Goal: Information Seeking & Learning: Compare options

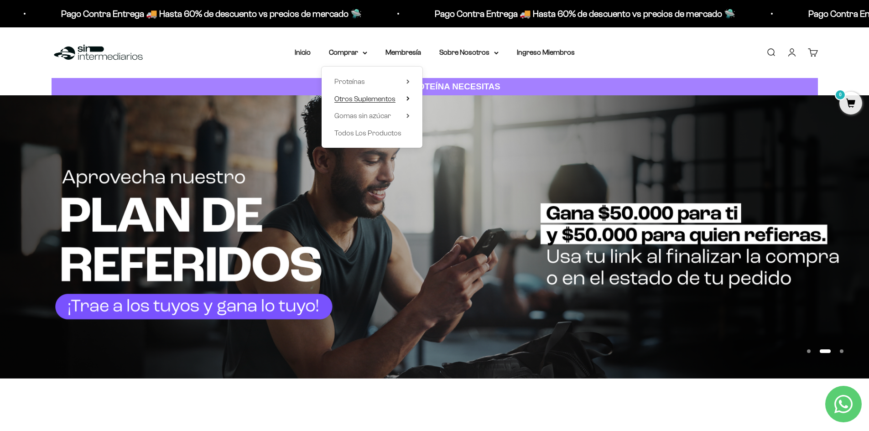
click at [406, 99] on summary "Otros Suplementos" at bounding box center [371, 99] width 75 height 12
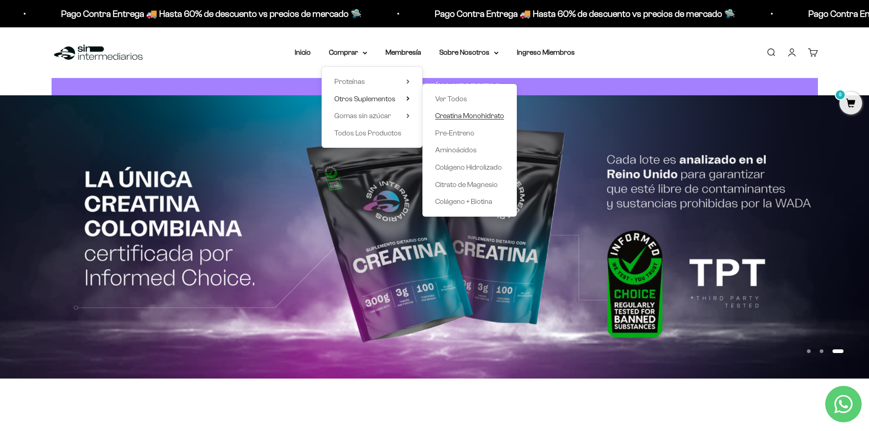
click at [465, 116] on span "Creatina Monohidrato" at bounding box center [469, 116] width 69 height 8
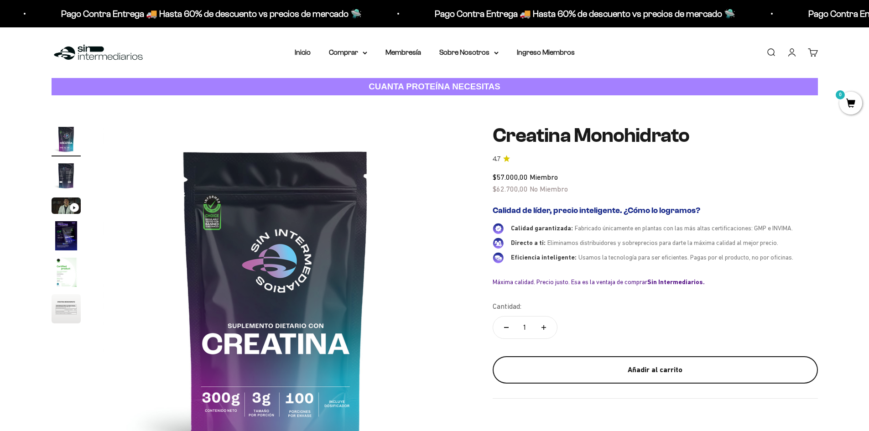
click at [603, 373] on div "Añadir al carrito" at bounding box center [655, 370] width 289 height 12
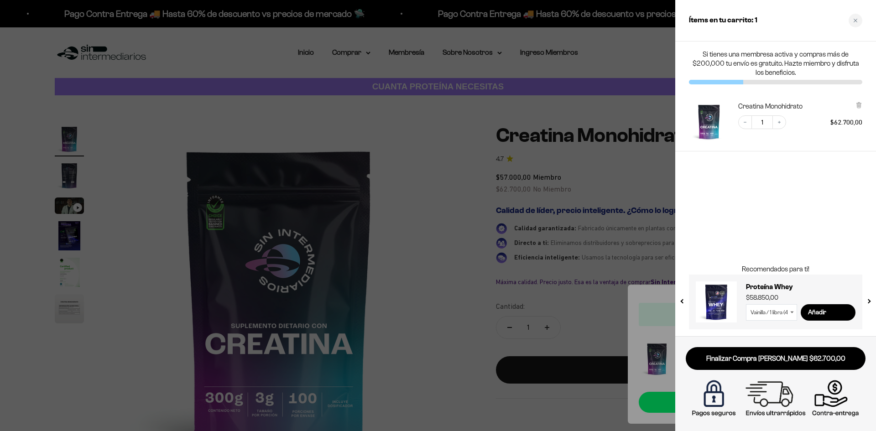
click at [490, 148] on div at bounding box center [438, 215] width 876 height 431
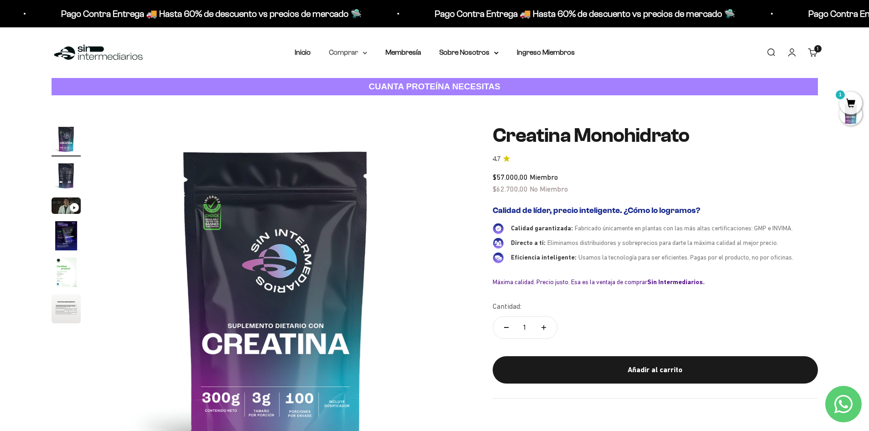
click at [359, 49] on summary "Comprar" at bounding box center [348, 53] width 38 height 12
click at [398, 84] on summary "Proteínas" at bounding box center [371, 82] width 75 height 12
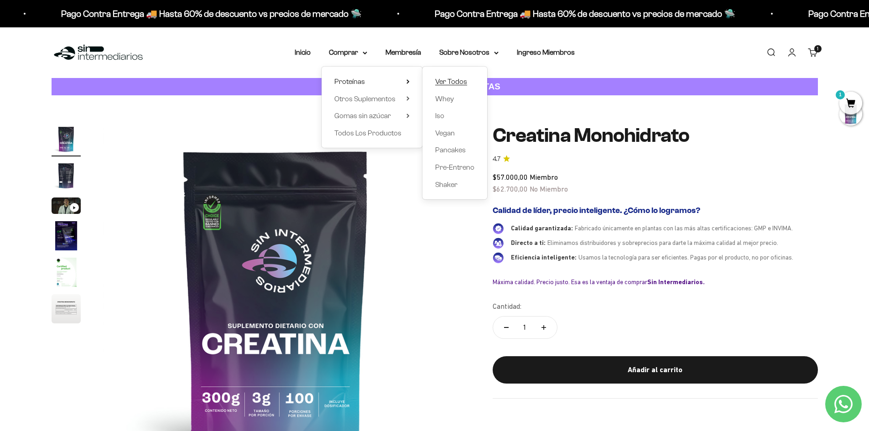
click at [454, 79] on span "Ver Todos" at bounding box center [451, 82] width 32 height 8
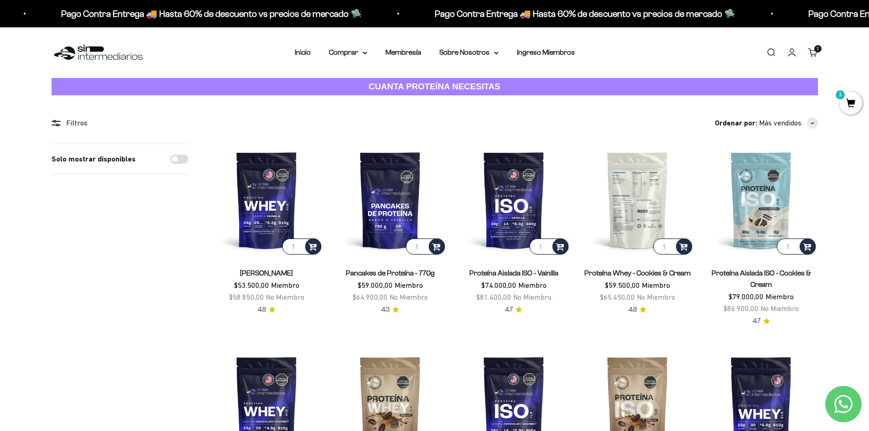
click at [622, 202] on img at bounding box center [637, 200] width 113 height 113
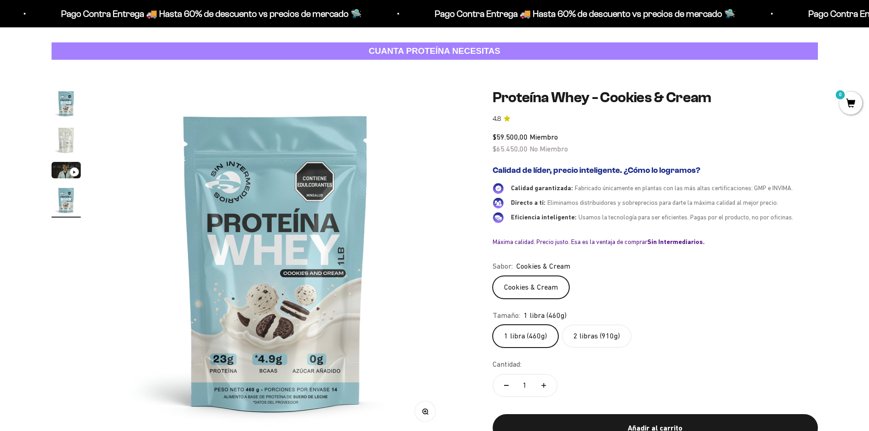
scroll to position [46, 0]
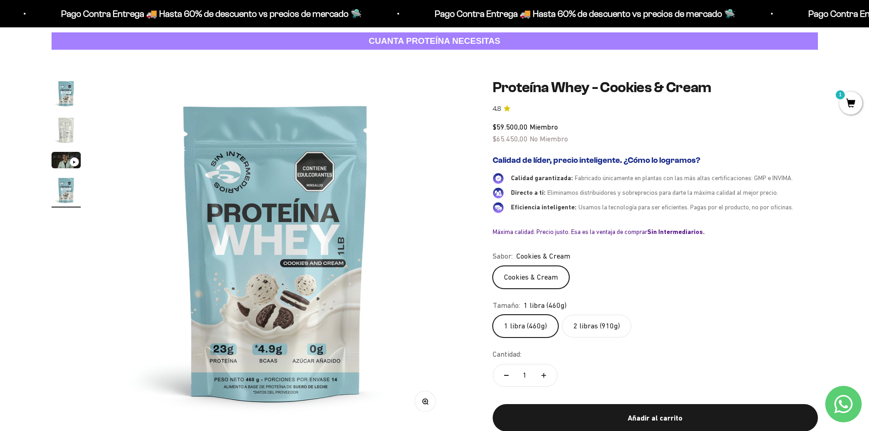
click at [609, 326] on label "2 libras (910g)" at bounding box center [596, 326] width 69 height 23
click at [493, 315] on input "2 libras (910g)" at bounding box center [492, 314] width 0 height 0
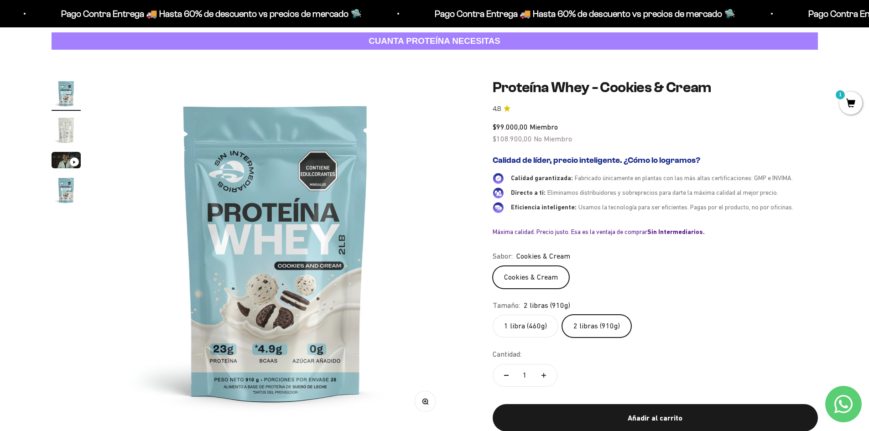
click at [69, 129] on img "Ir al artículo 2" at bounding box center [66, 129] width 29 height 29
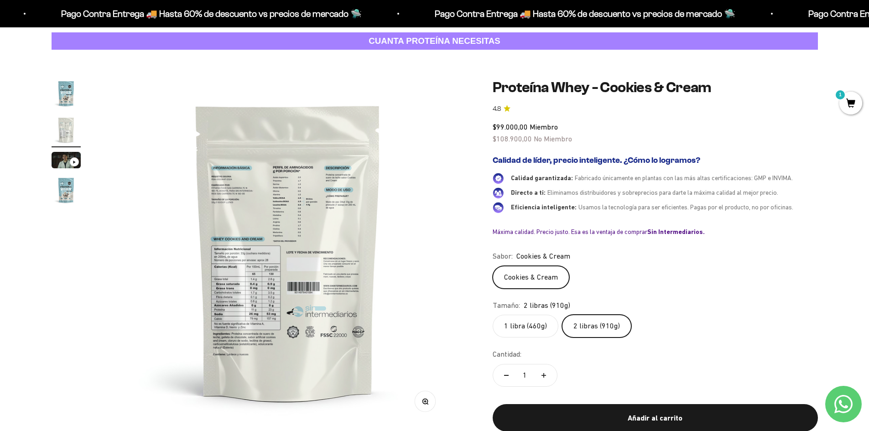
scroll to position [0, 357]
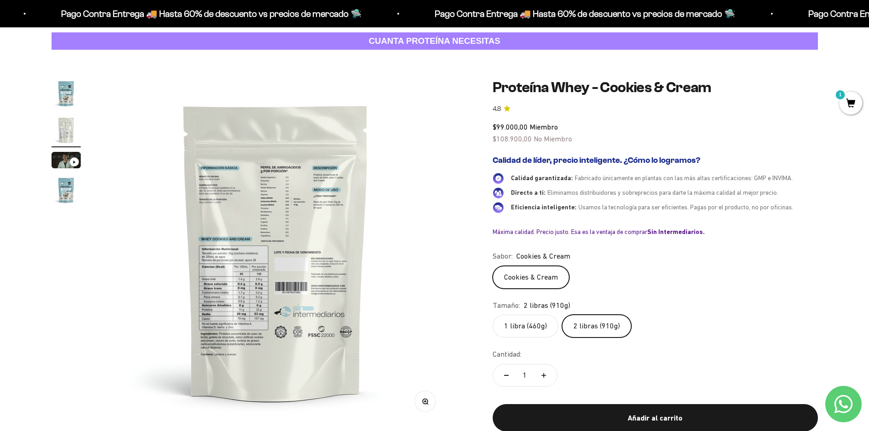
click at [296, 202] on img at bounding box center [276, 252] width 346 height 346
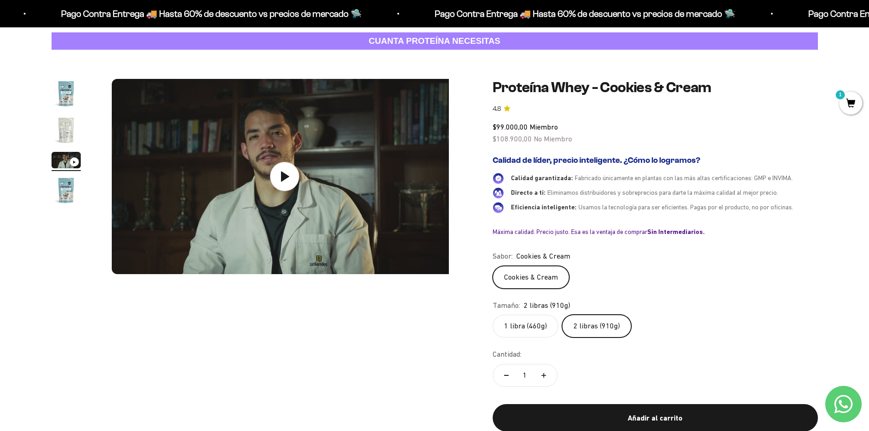
scroll to position [0, 714]
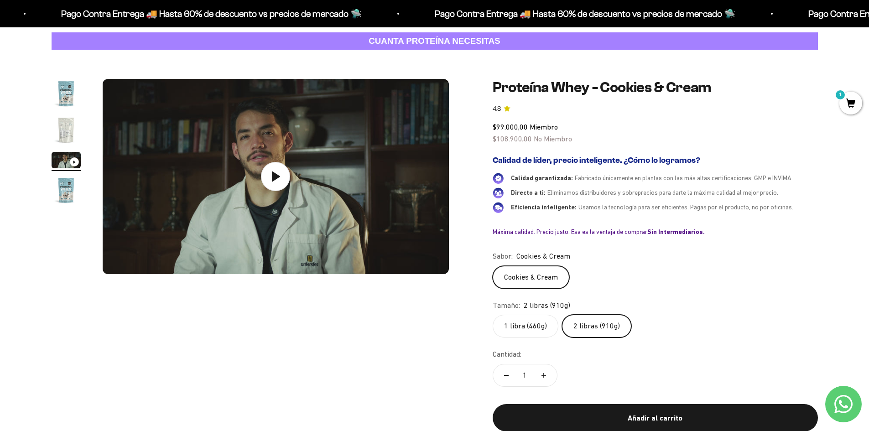
click at [72, 130] on img "Ir al artículo 2" at bounding box center [66, 129] width 29 height 29
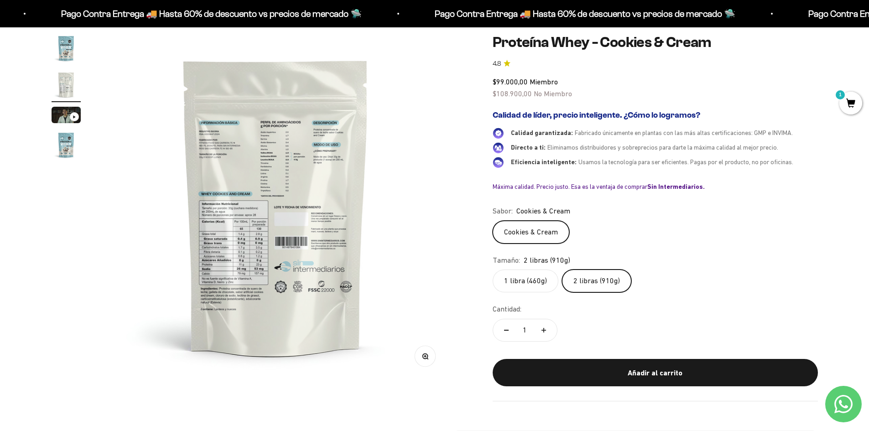
scroll to position [91, 0]
click at [435, 358] on div "Zoom" at bounding box center [425, 356] width 21 height 21
click at [425, 355] on icon "button" at bounding box center [425, 355] width 2 height 2
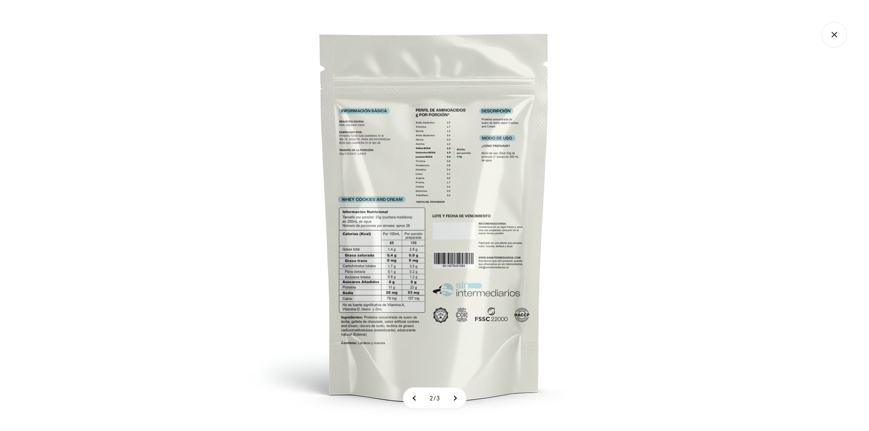
click at [456, 151] on img at bounding box center [434, 215] width 431 height 431
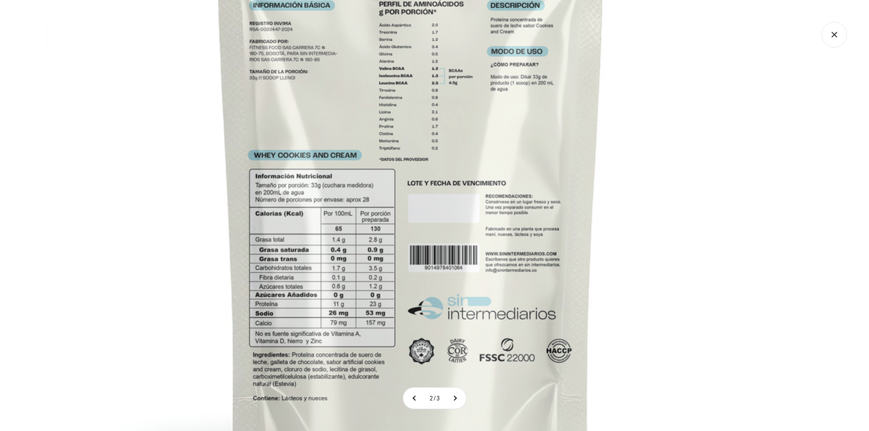
click at [464, 36] on img at bounding box center [411, 183] width 730 height 730
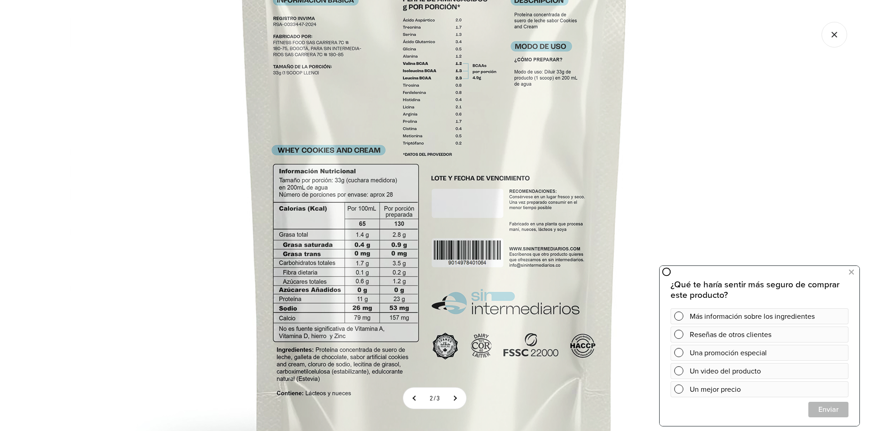
click at [511, 247] on img at bounding box center [435, 178] width 730 height 730
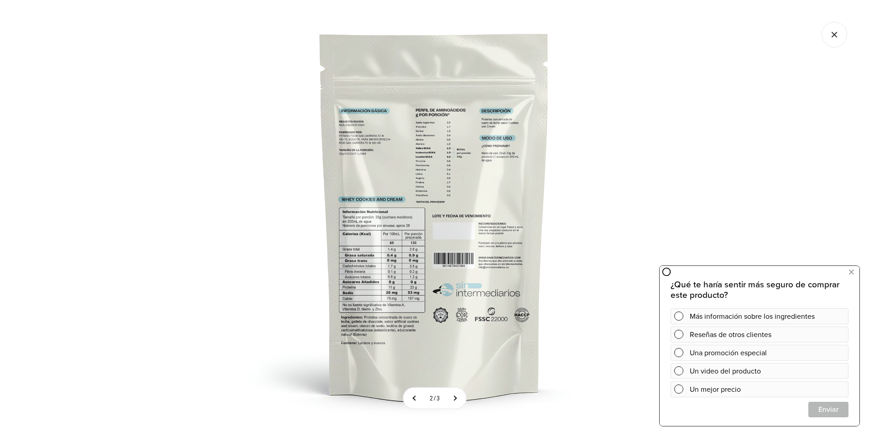
click at [581, 207] on img at bounding box center [434, 215] width 431 height 431
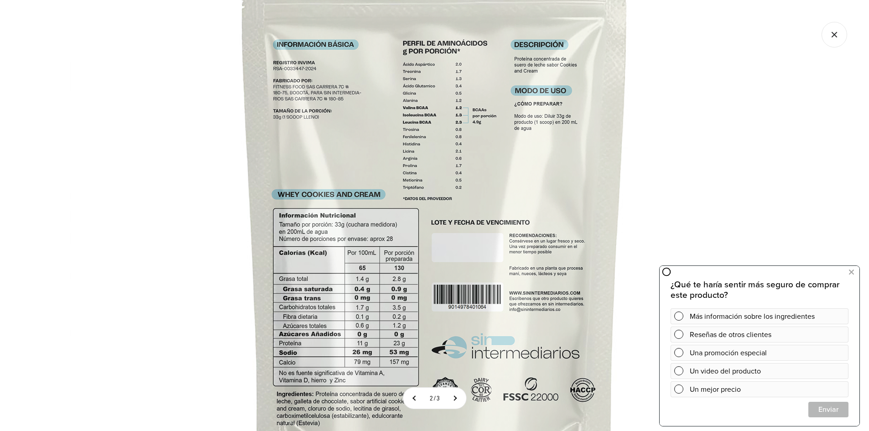
click at [749, 219] on img at bounding box center [435, 222] width 730 height 730
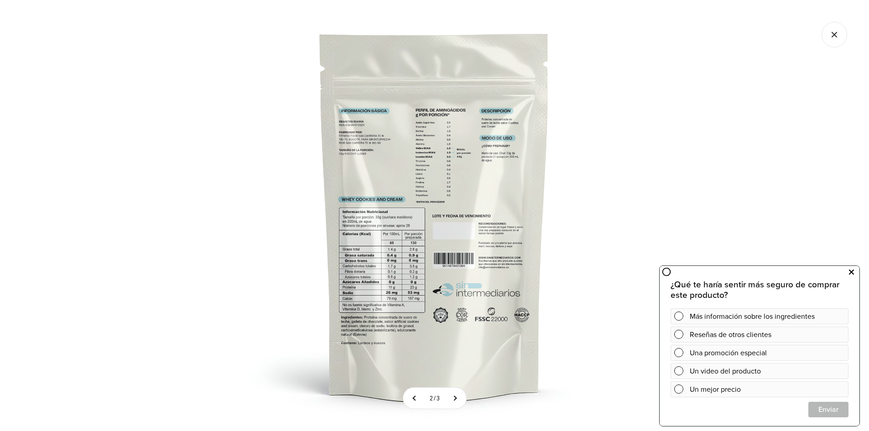
click at [852, 271] on icon at bounding box center [851, 272] width 5 height 12
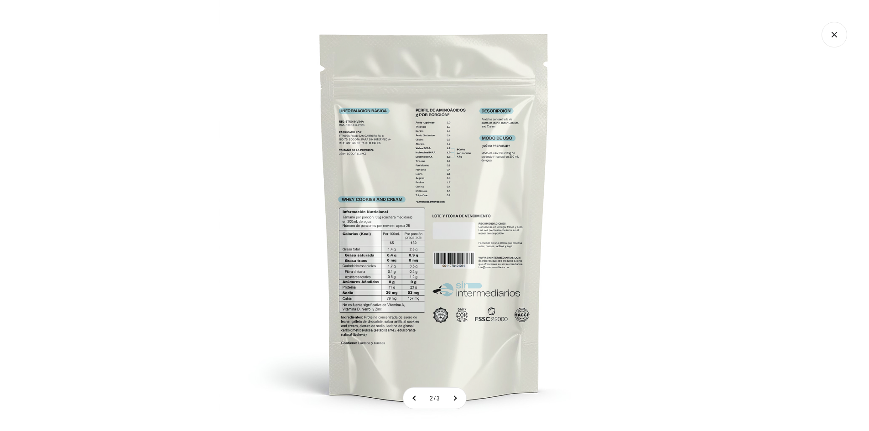
click at [830, 45] on icon "Cerrar galería" at bounding box center [834, 35] width 26 height 26
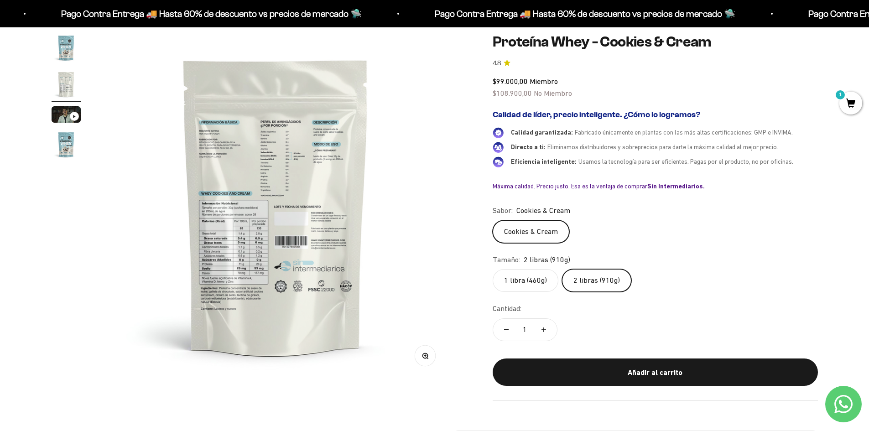
click at [78, 121] on img "Ir al artículo 3" at bounding box center [66, 114] width 29 height 16
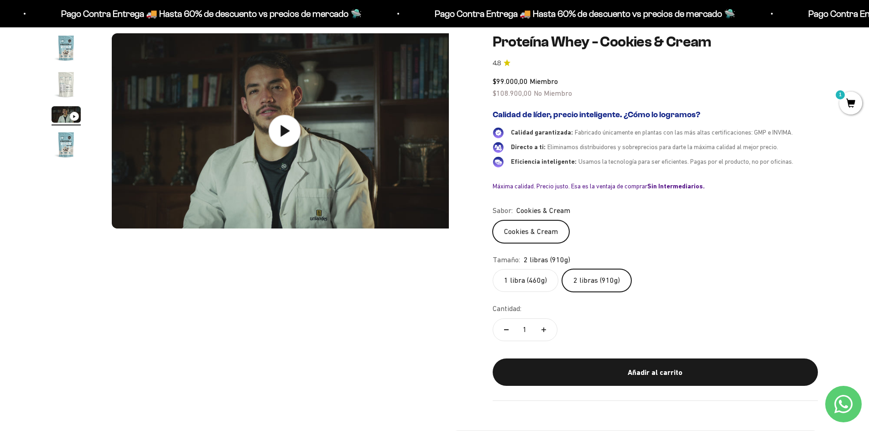
scroll to position [0, 714]
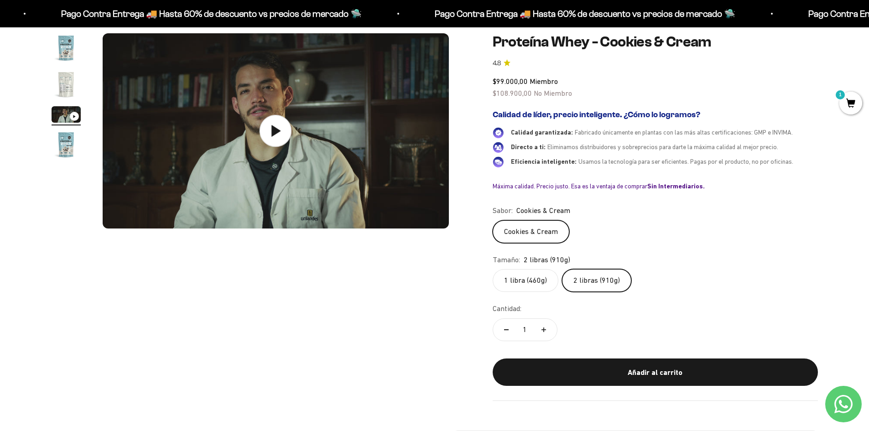
click at [284, 138] on icon at bounding box center [275, 131] width 32 height 32
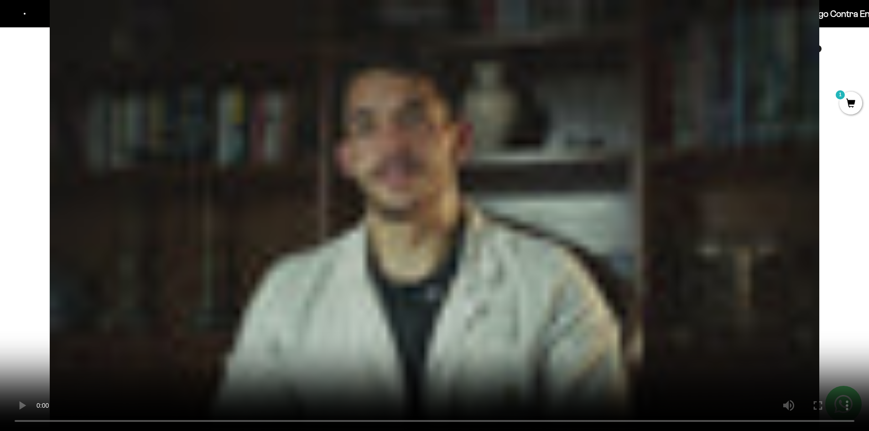
scroll to position [0, 0]
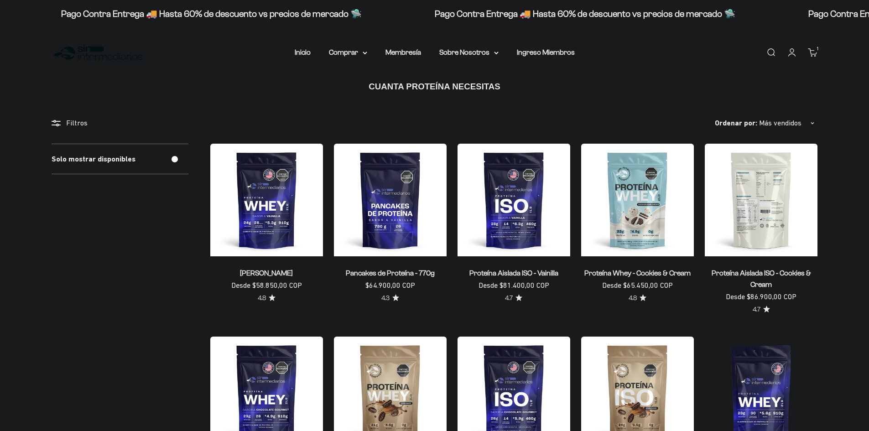
click at [771, 221] on img at bounding box center [761, 200] width 113 height 113
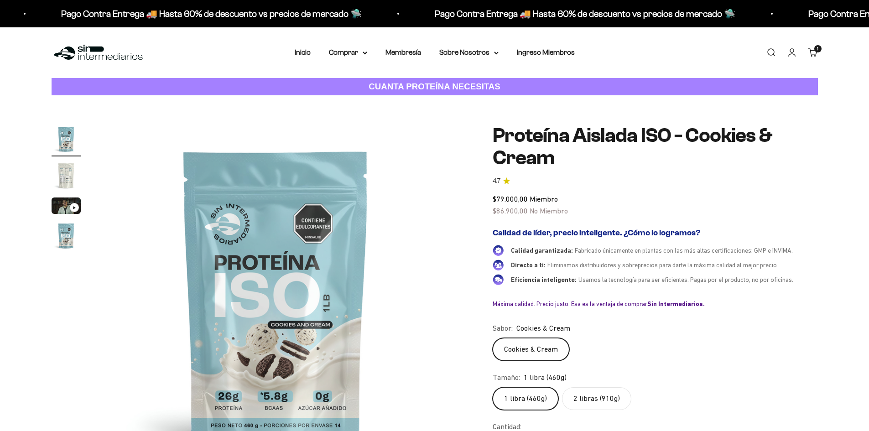
click at [54, 207] on img "Ir al artículo 3" at bounding box center [66, 205] width 29 height 16
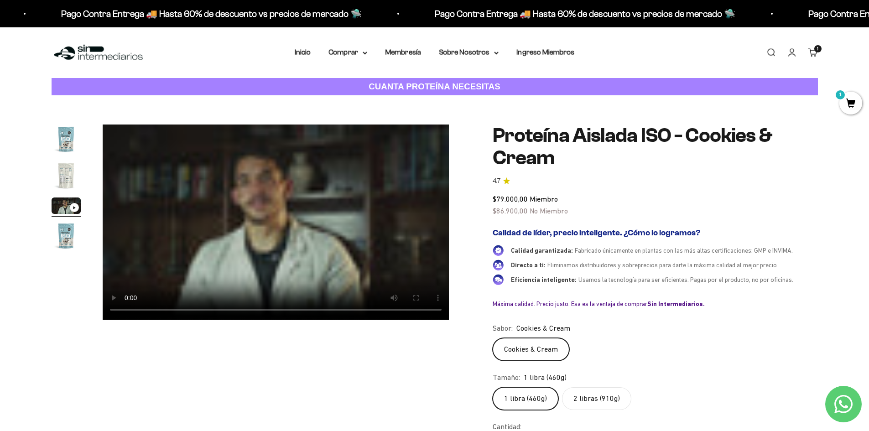
click at [57, 174] on img "Ir al artículo 2" at bounding box center [66, 175] width 29 height 29
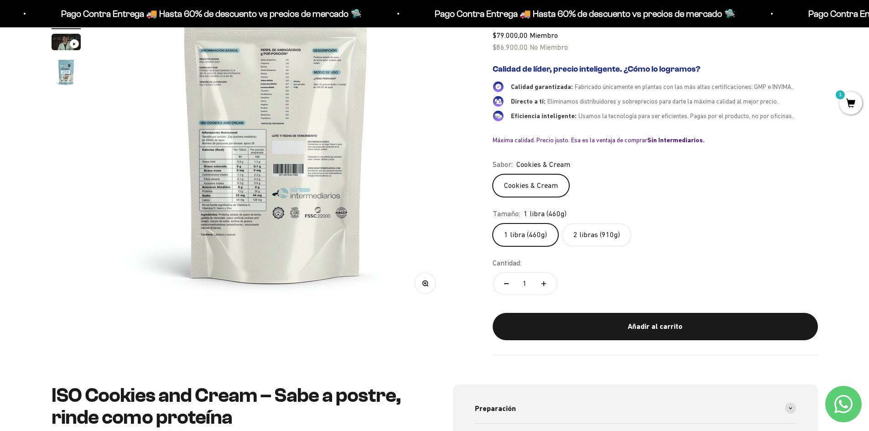
scroll to position [182, 0]
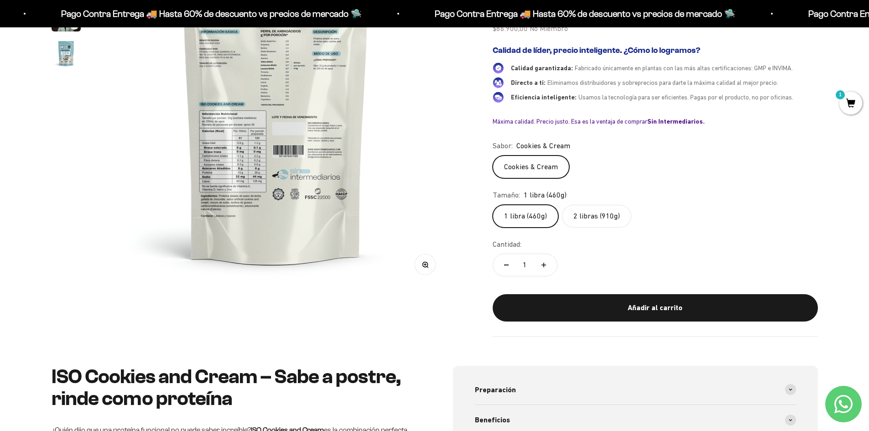
click at [431, 263] on button "Zoom" at bounding box center [425, 264] width 21 height 21
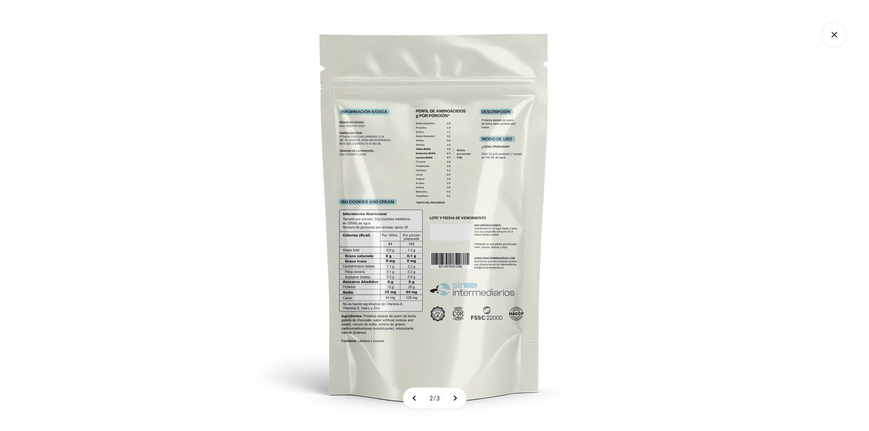
click at [418, 165] on img at bounding box center [434, 215] width 431 height 431
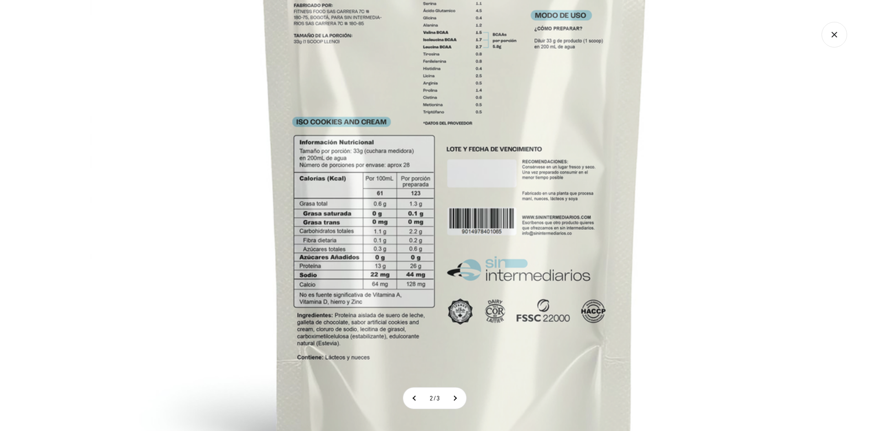
click at [398, 216] on img at bounding box center [455, 145] width 730 height 730
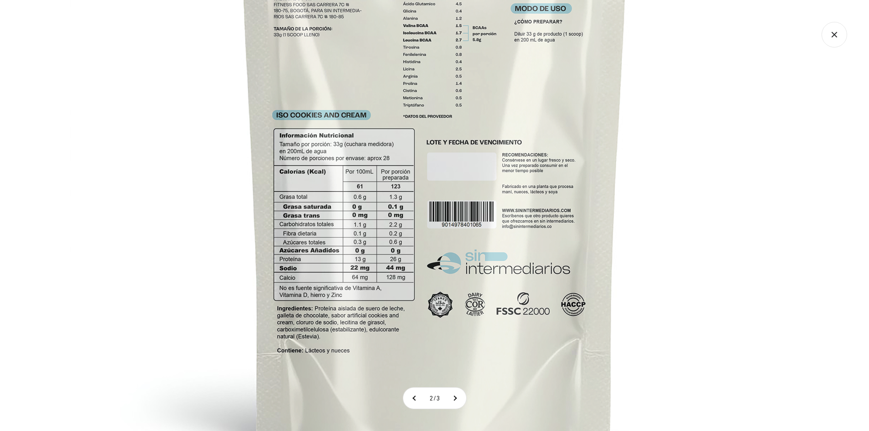
click at [656, 153] on img at bounding box center [435, 138] width 730 height 730
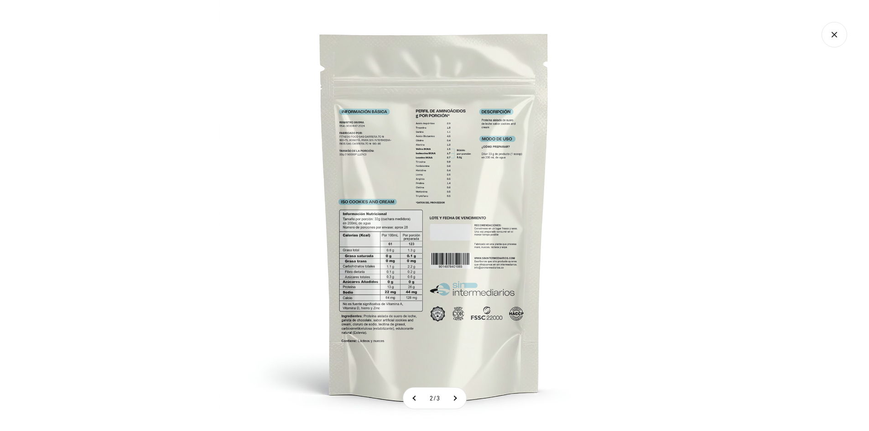
scroll to position [0, 0]
click at [662, 168] on div at bounding box center [434, 215] width 869 height 431
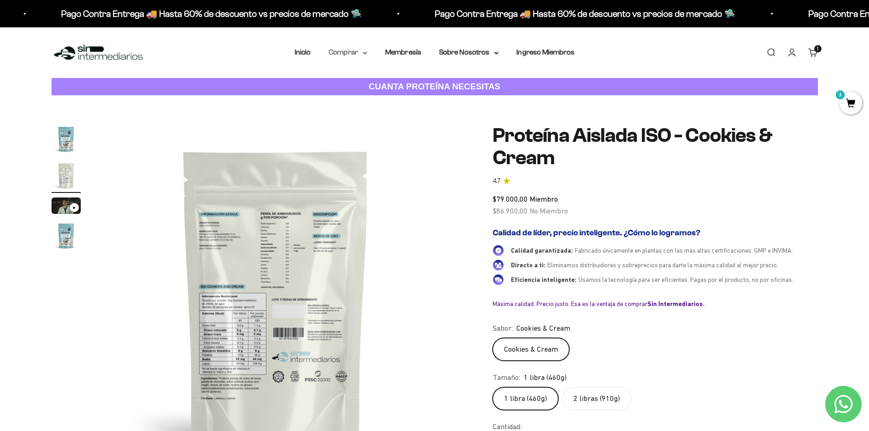
click at [361, 55] on summary "Comprar" at bounding box center [348, 53] width 38 height 12
click at [386, 113] on span "Gomas sin azúcar" at bounding box center [362, 116] width 57 height 8
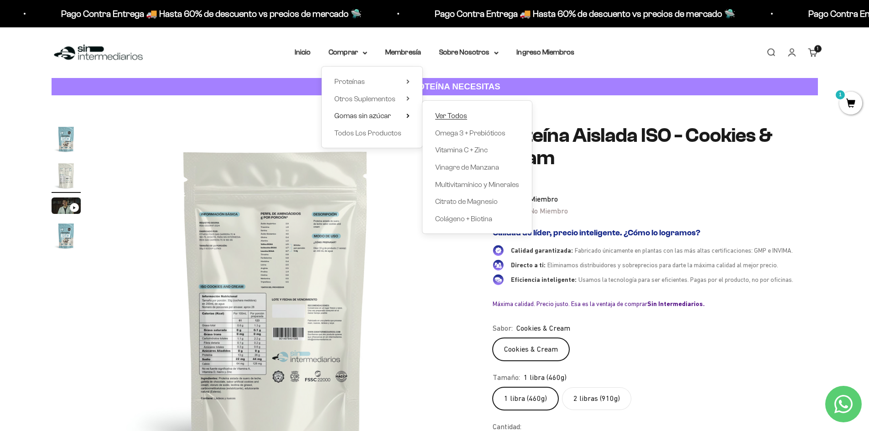
click at [444, 118] on span "Ver Todos" at bounding box center [451, 116] width 32 height 8
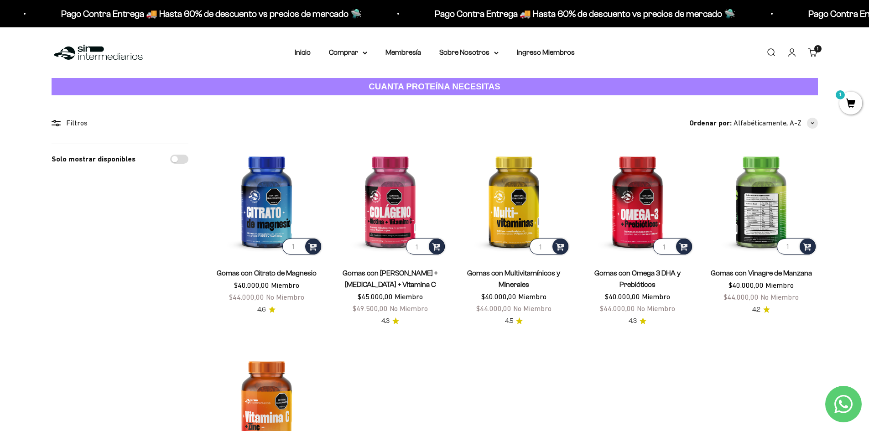
click at [746, 189] on img at bounding box center [761, 200] width 113 height 113
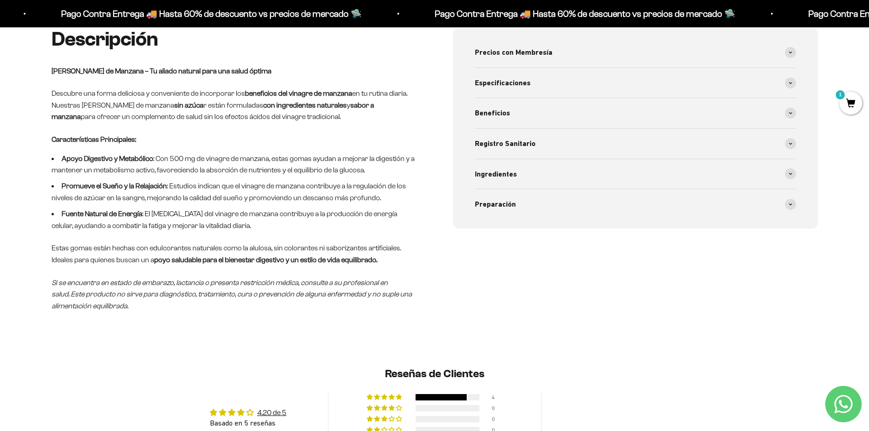
scroll to position [456, 0]
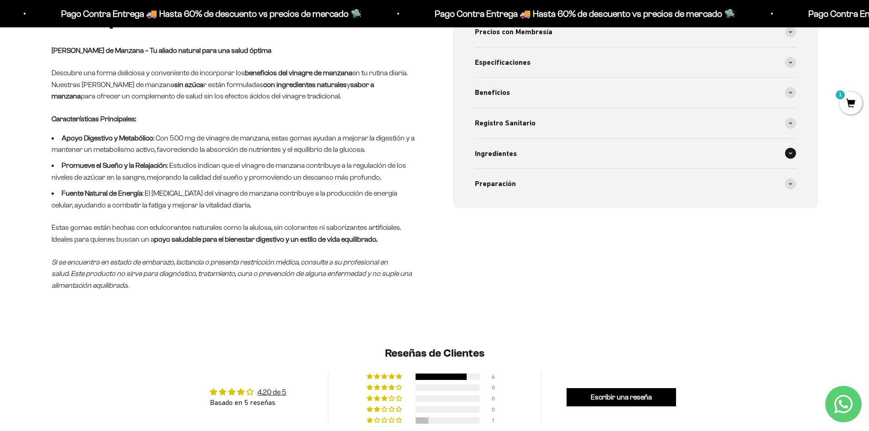
click at [601, 163] on div "Ingredientes" at bounding box center [635, 154] width 321 height 30
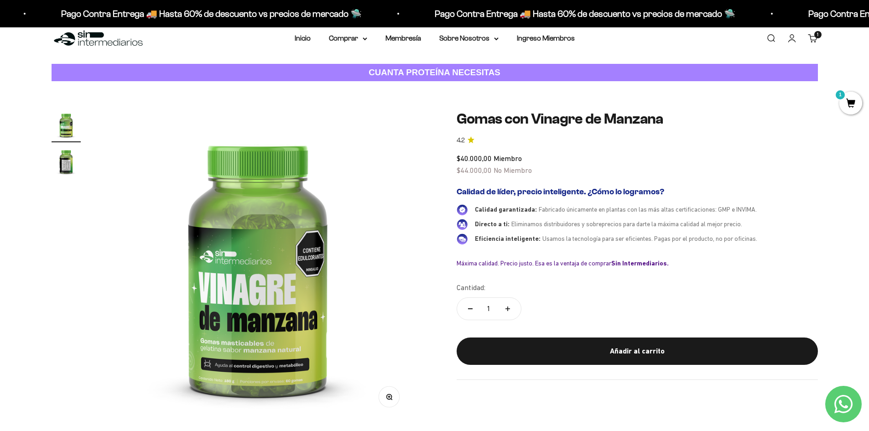
scroll to position [0, 0]
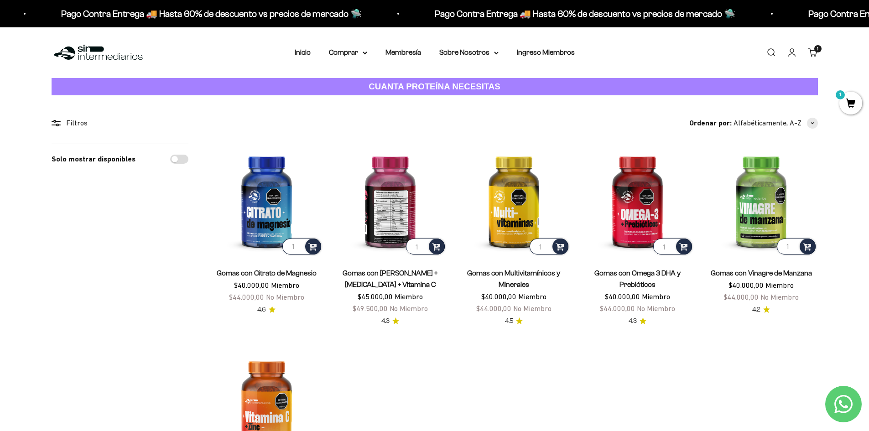
click at [386, 233] on img at bounding box center [390, 200] width 113 height 113
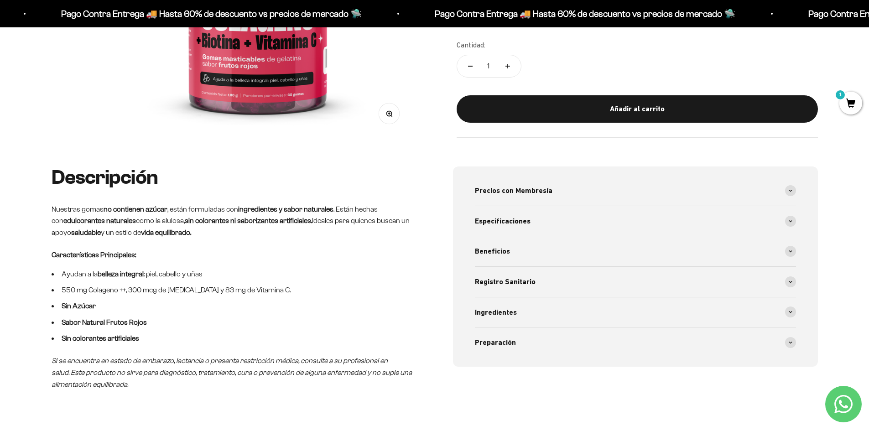
scroll to position [319, 0]
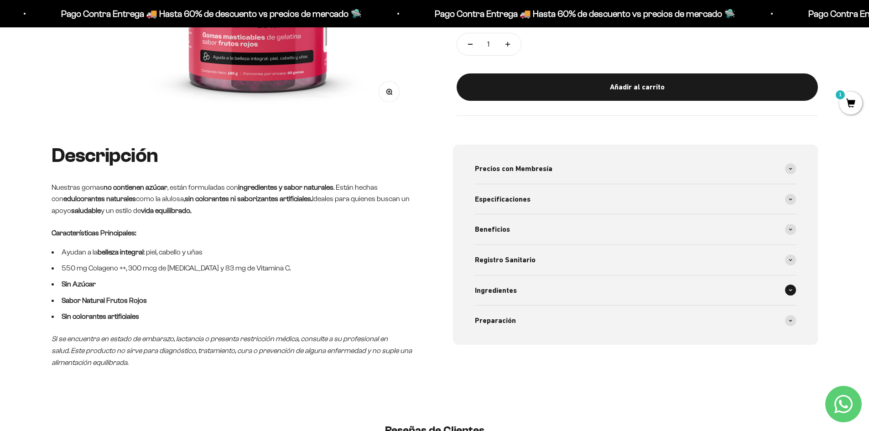
click at [552, 280] on div "Ingredientes" at bounding box center [635, 290] width 321 height 30
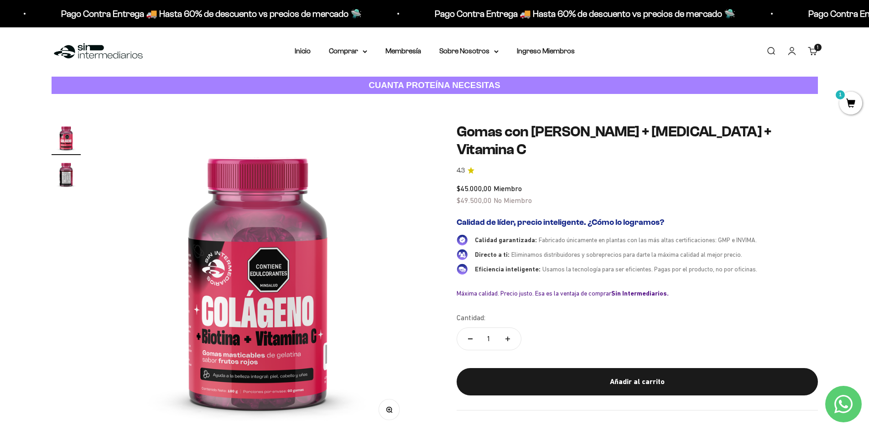
scroll to position [0, 0]
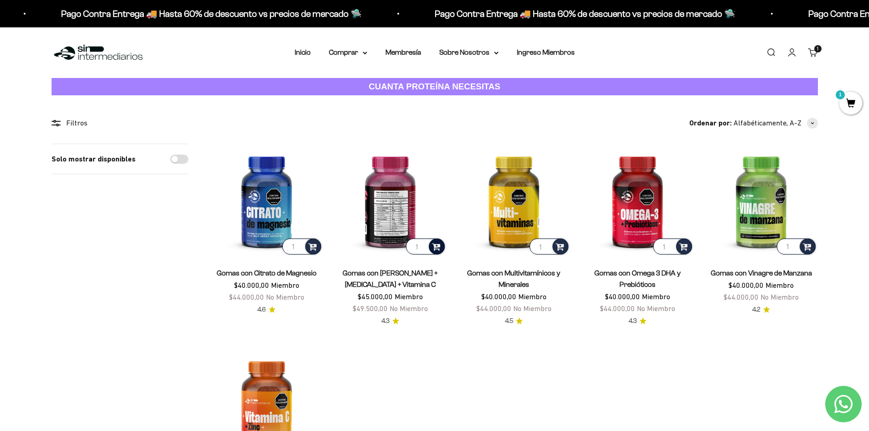
click at [432, 247] on span at bounding box center [436, 246] width 9 height 10
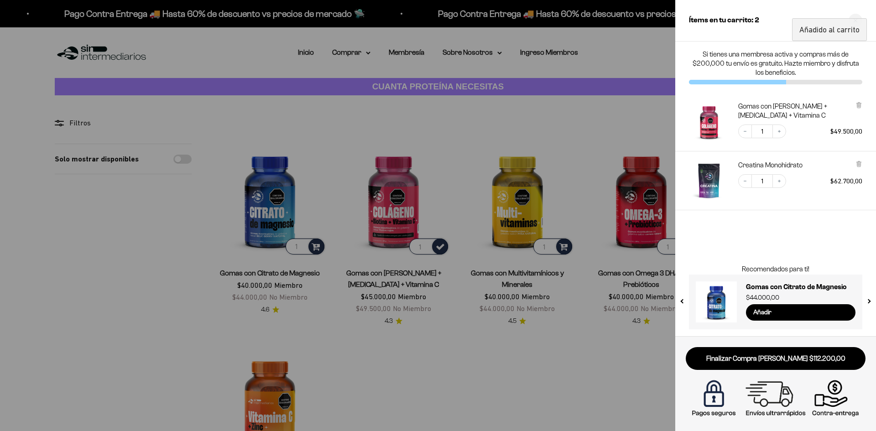
click at [596, 385] on div at bounding box center [438, 215] width 876 height 431
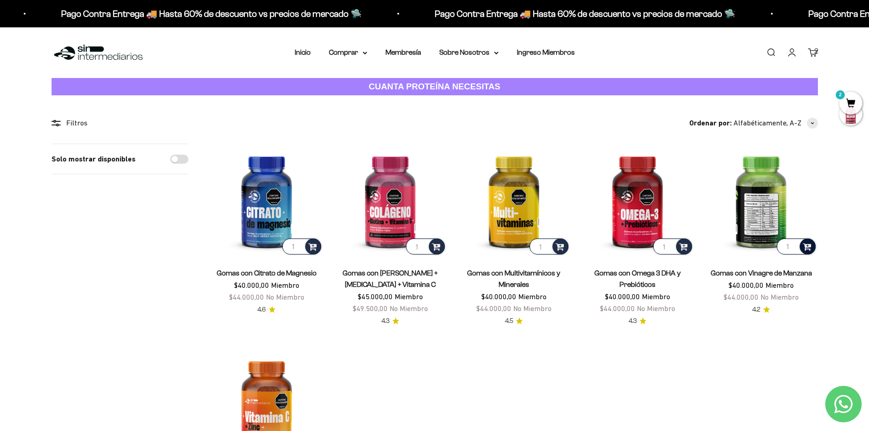
click at [812, 246] on div at bounding box center [807, 246] width 16 height 16
